Goal: Task Accomplishment & Management: Manage account settings

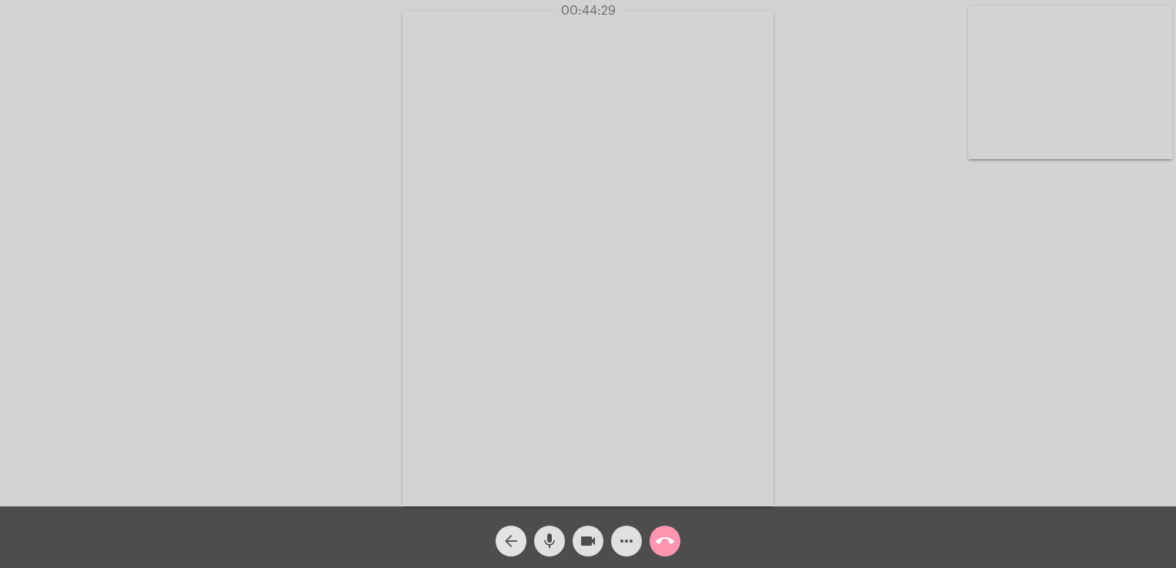
click at [512, 540] on mat-icon "arrow_back" at bounding box center [511, 541] width 18 height 18
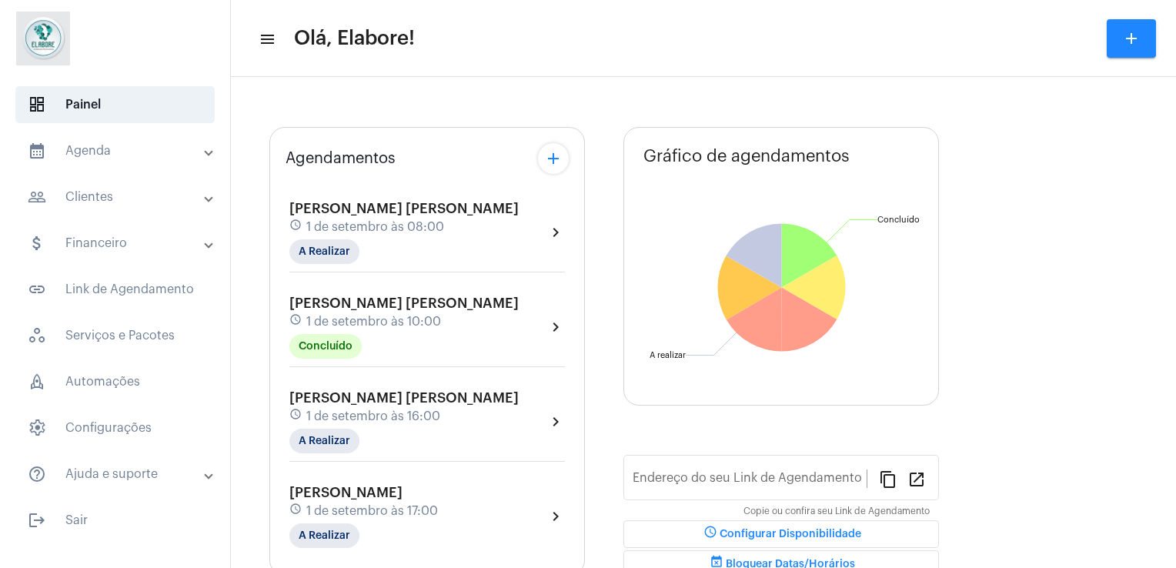
type input "[URL][DOMAIN_NAME]"
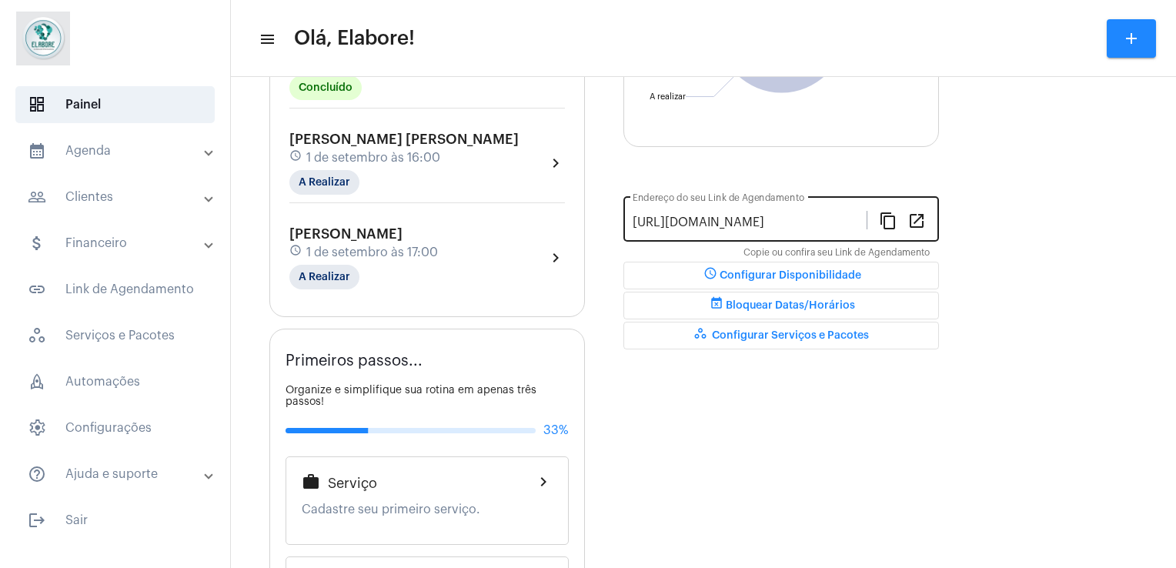
scroll to position [305, 0]
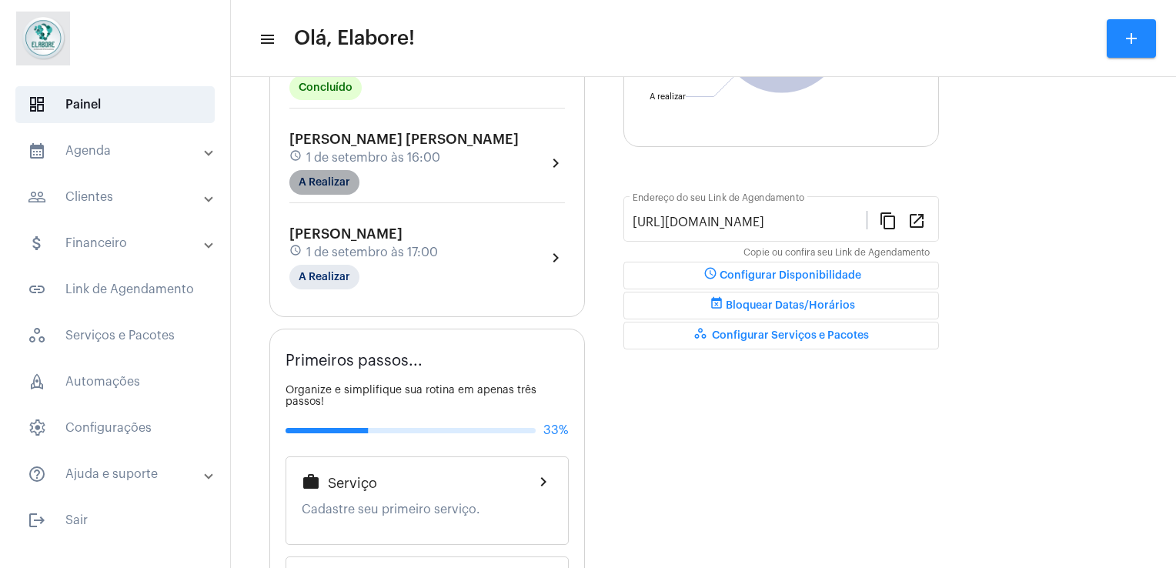
click at [349, 186] on mat-chip "A Realizar" at bounding box center [324, 182] width 70 height 25
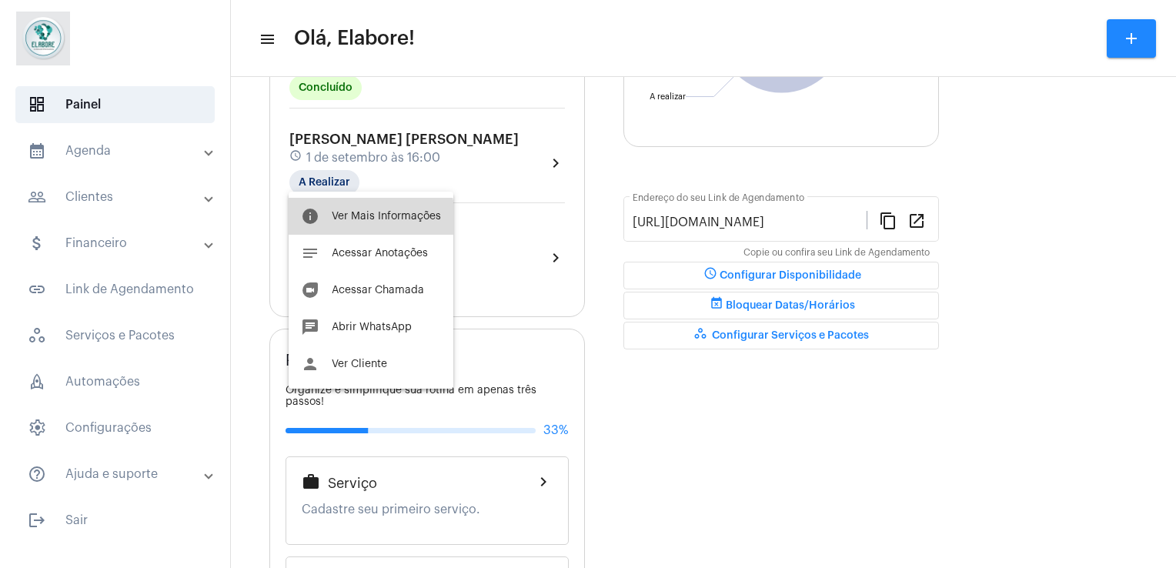
click at [369, 220] on span "Ver Mais Informações" at bounding box center [386, 216] width 109 height 11
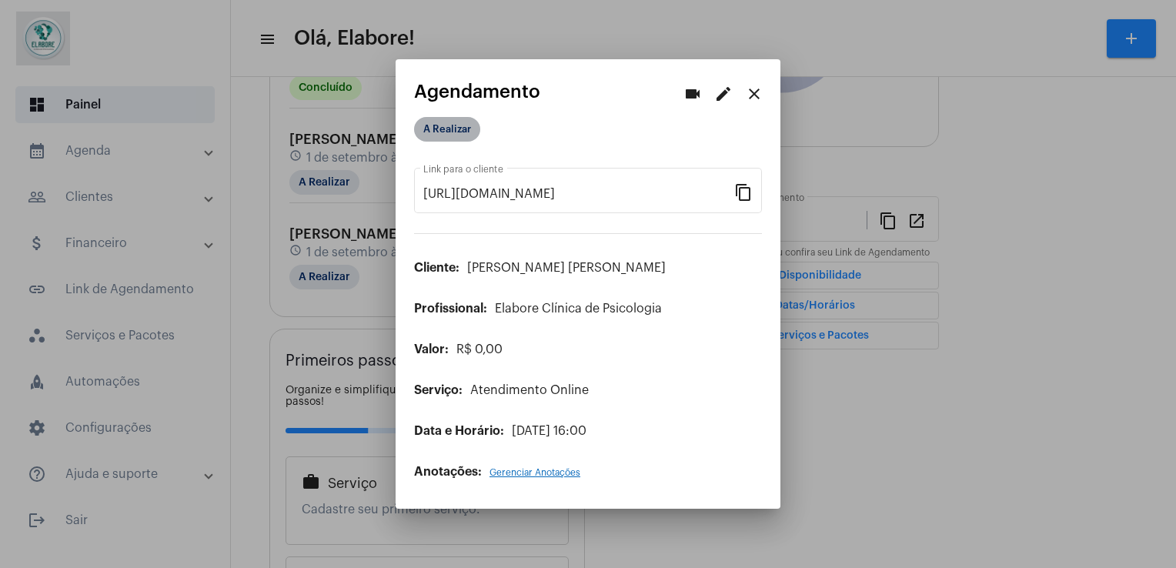
click at [438, 136] on mat-chip "A Realizar" at bounding box center [447, 129] width 66 height 25
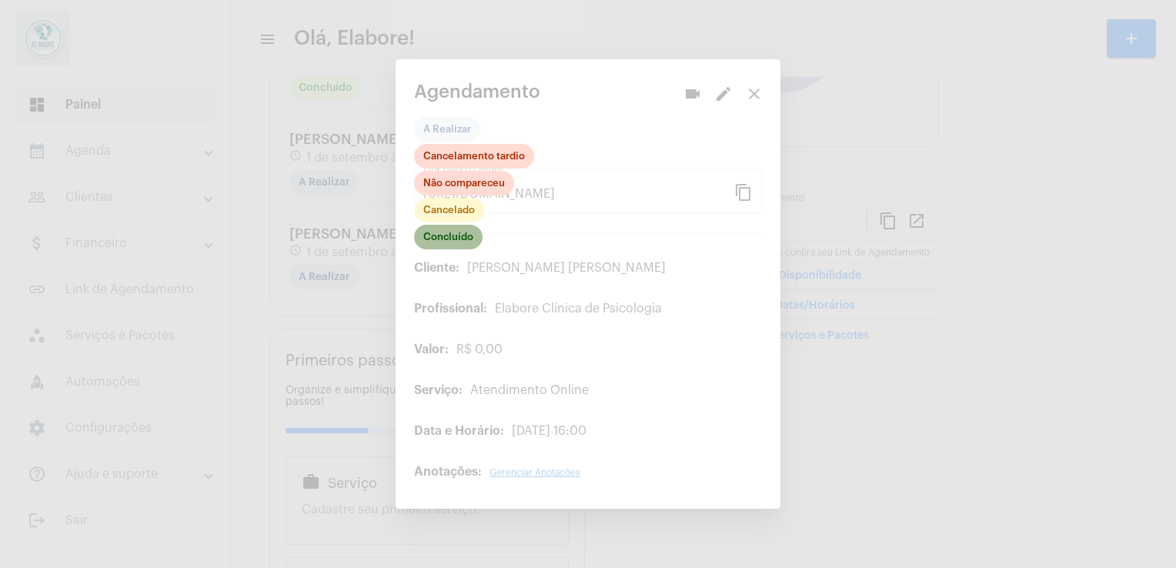
click at [455, 239] on mat-chip "Concluído" at bounding box center [448, 237] width 69 height 25
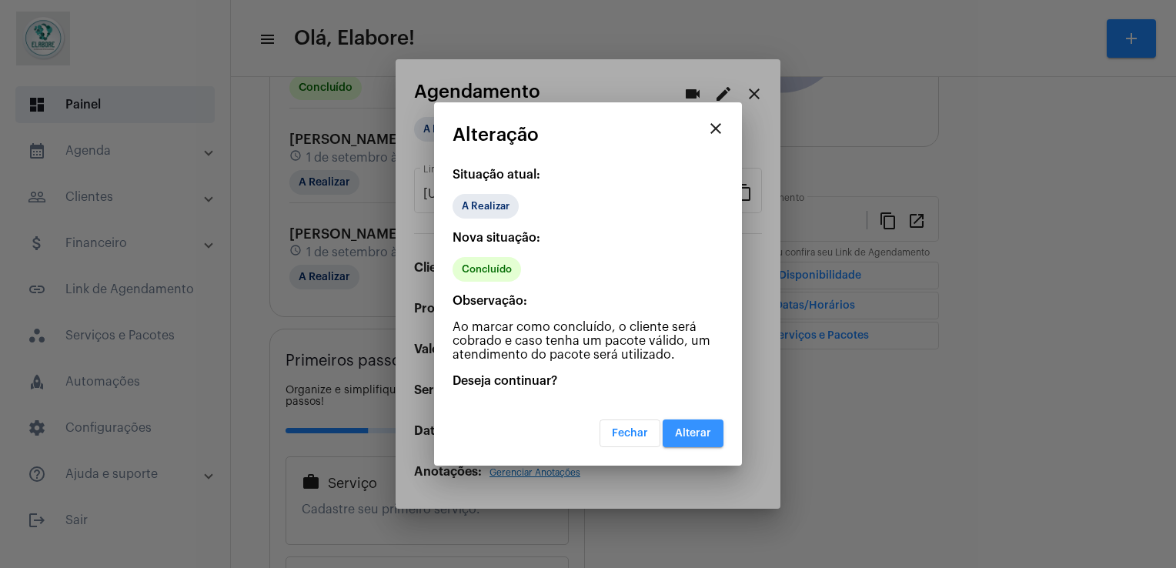
click at [702, 430] on span "Alterar" at bounding box center [693, 433] width 36 height 11
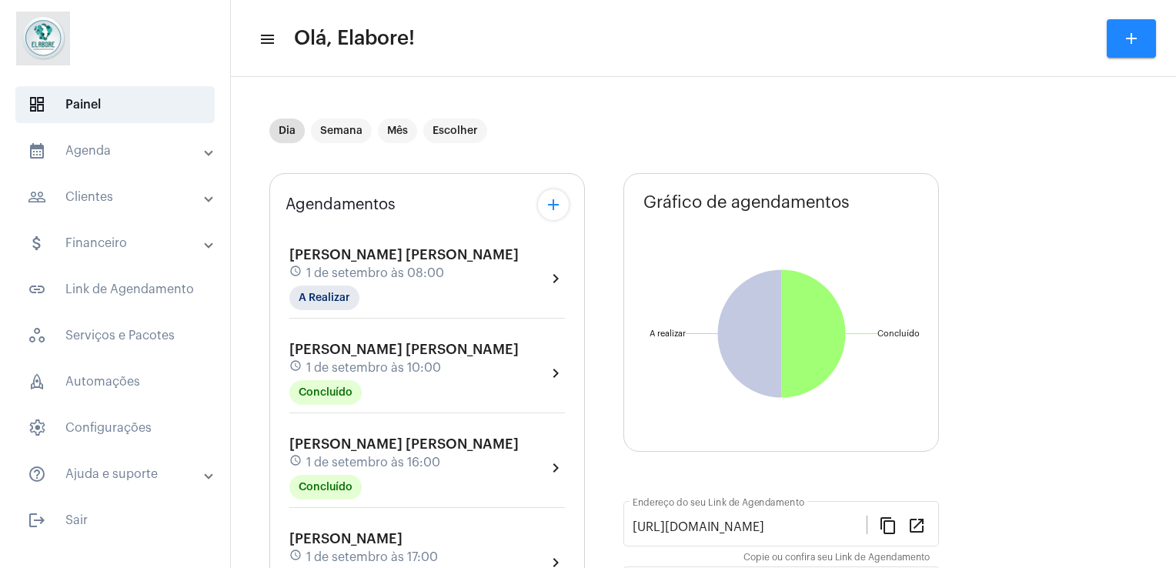
scroll to position [157, 0]
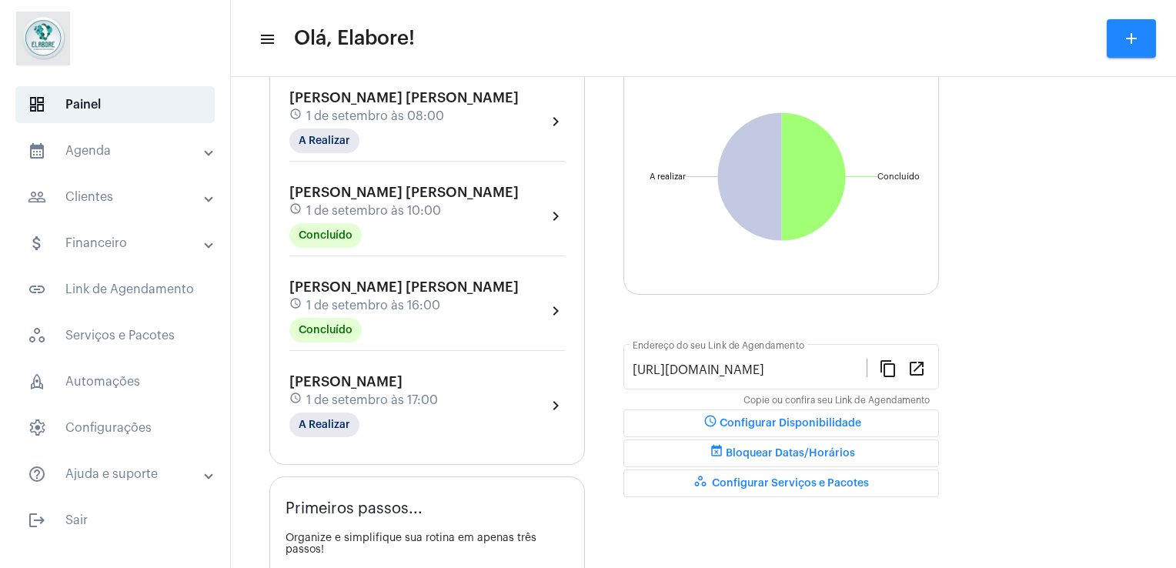
click at [420, 396] on span "1 de setembro às 17:00" at bounding box center [372, 400] width 132 height 14
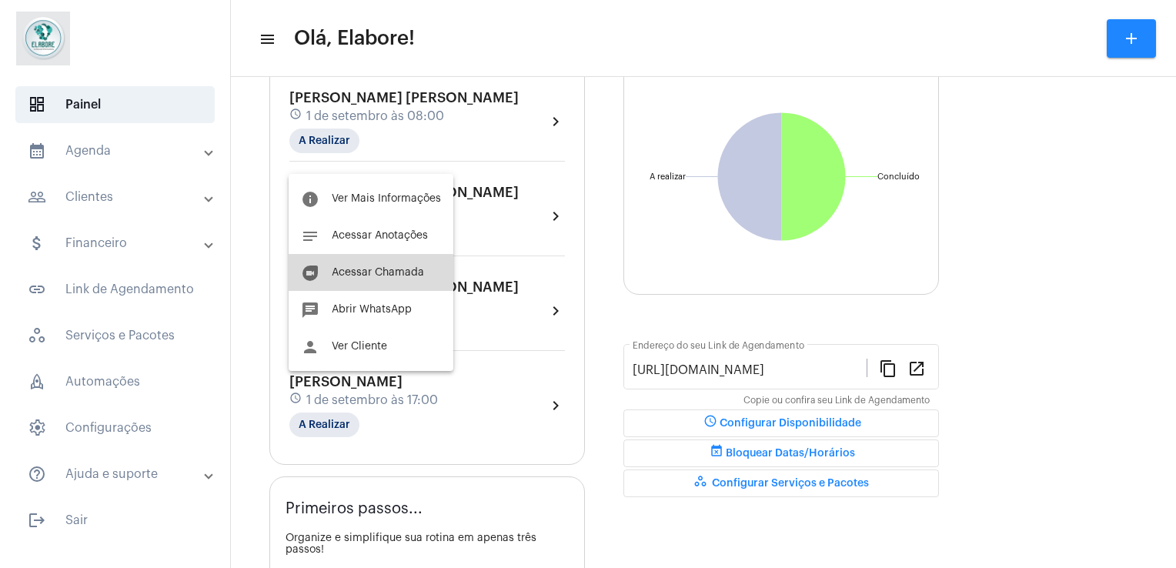
click at [413, 279] on button "duo [PERSON_NAME]" at bounding box center [371, 272] width 165 height 37
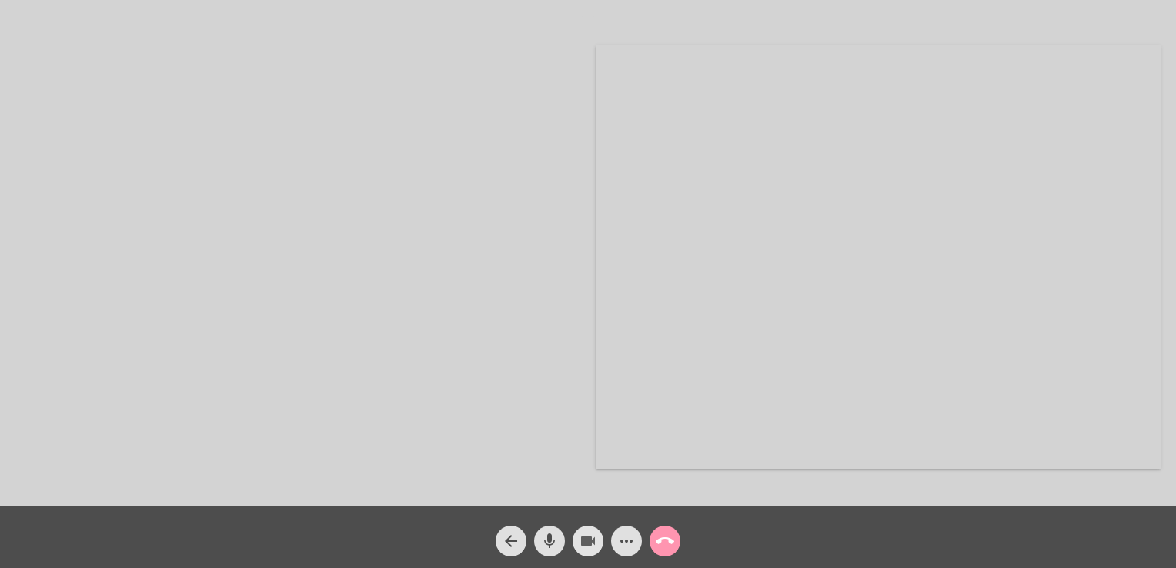
click at [573, 540] on button "videocam" at bounding box center [588, 541] width 31 height 31
click at [573, 540] on button "videocam_off" at bounding box center [588, 541] width 31 height 31
click at [573, 540] on button "videocam" at bounding box center [588, 541] width 31 height 31
click at [552, 540] on mat-icon "mic" at bounding box center [549, 541] width 18 height 18
drag, startPoint x: 552, startPoint y: 540, endPoint x: 581, endPoint y: 540, distance: 29.3
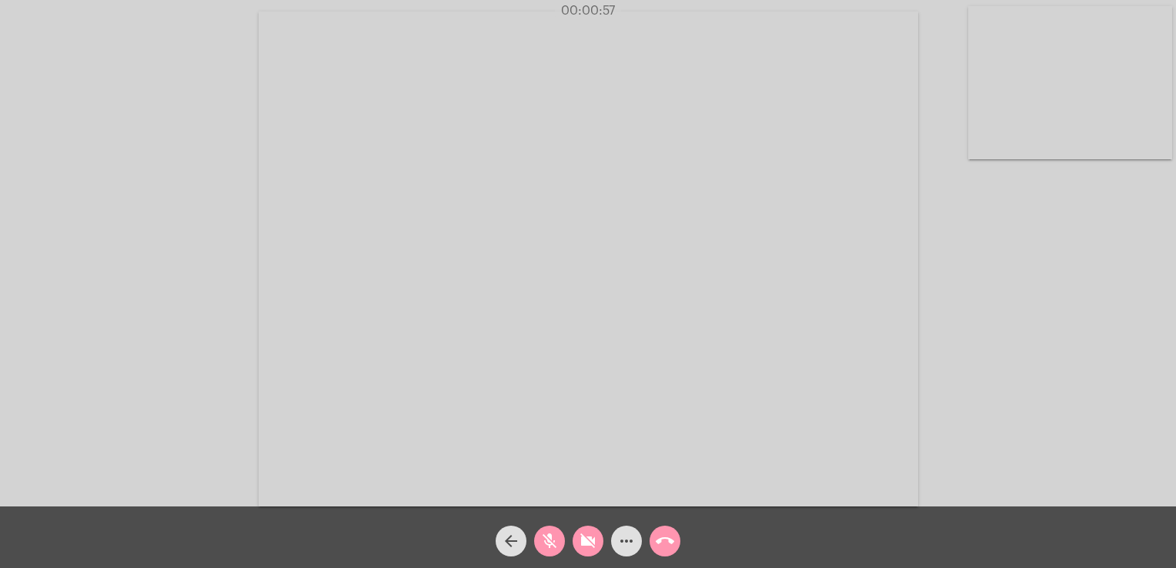
click at [581, 540] on div "arrow_back mic_off videocam_off more_horiz call_end" at bounding box center [588, 538] width 1176 height 62
click at [581, 540] on mat-icon "videocam_off" at bounding box center [588, 541] width 18 height 18
click at [540, 540] on mat-icon "mic_off" at bounding box center [549, 541] width 18 height 18
